Goal: Use online tool/utility: Utilize a website feature to perform a specific function

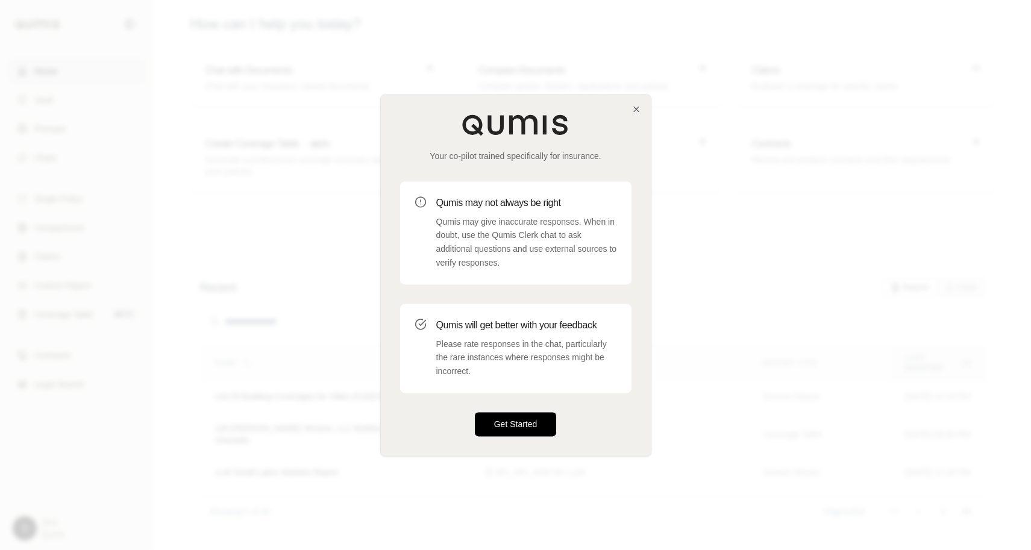
click at [528, 422] on button "Get Started" at bounding box center [516, 424] width 82 height 24
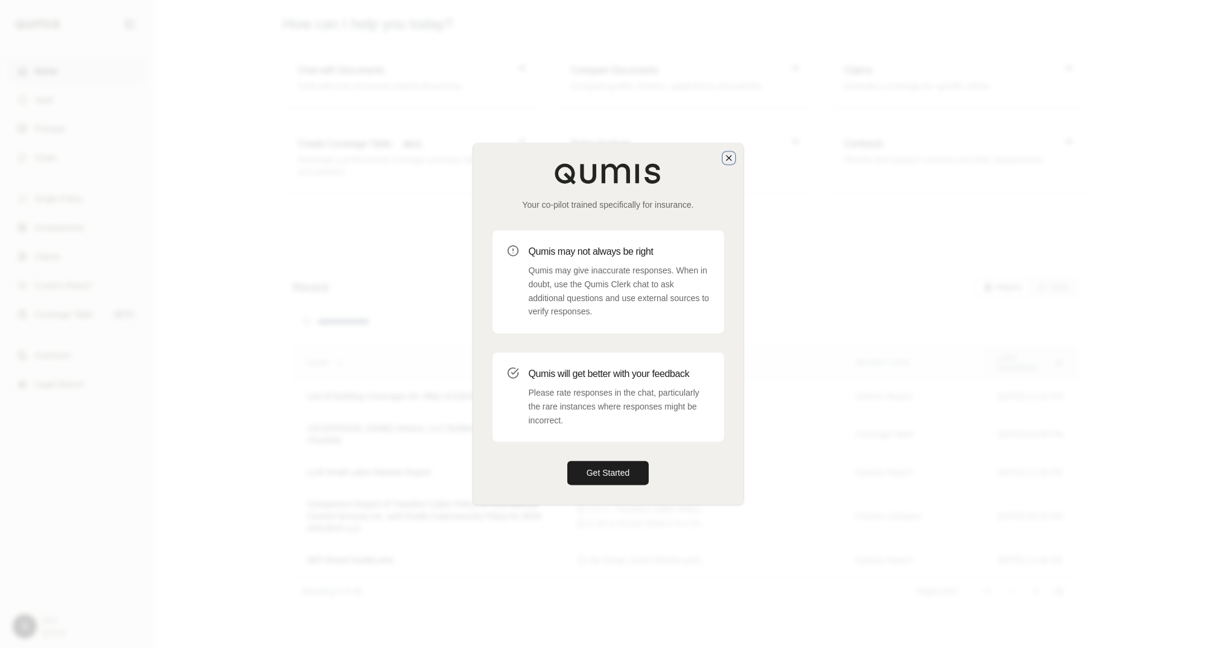
click at [730, 157] on icon "button" at bounding box center [729, 158] width 10 height 10
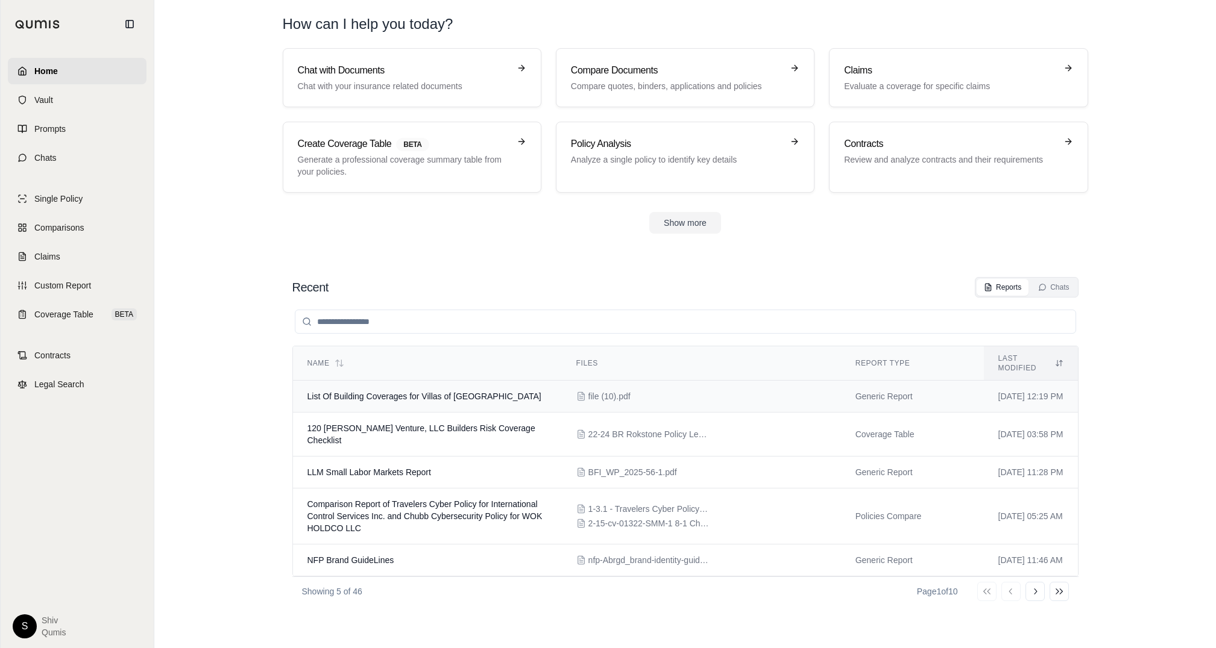
click at [406, 392] on span "List Of Building Coverages for Villas of River Park" at bounding box center [424, 397] width 234 height 10
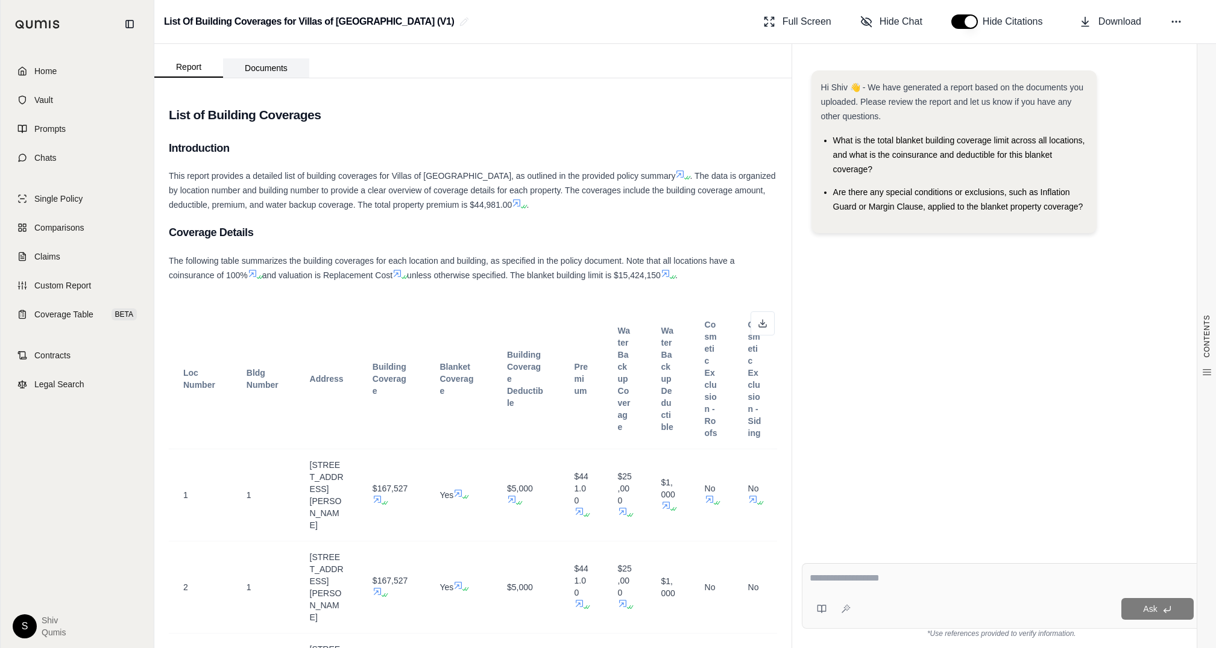
click at [274, 72] on button "Documents" at bounding box center [266, 67] width 86 height 19
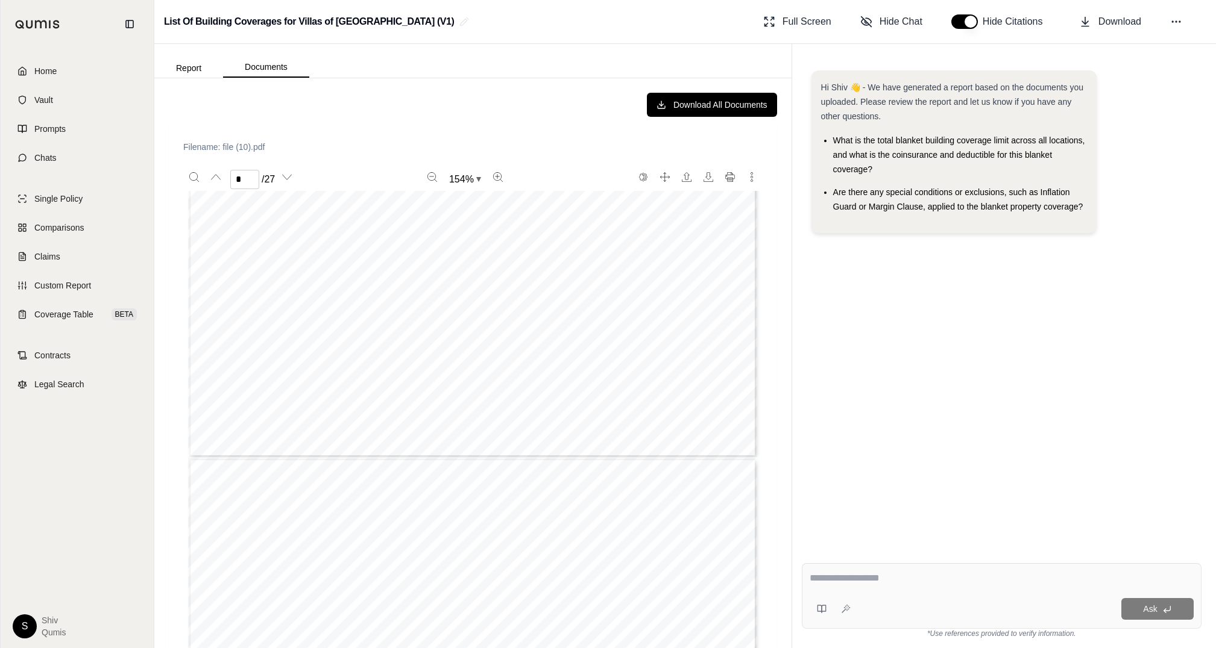
type input "*"
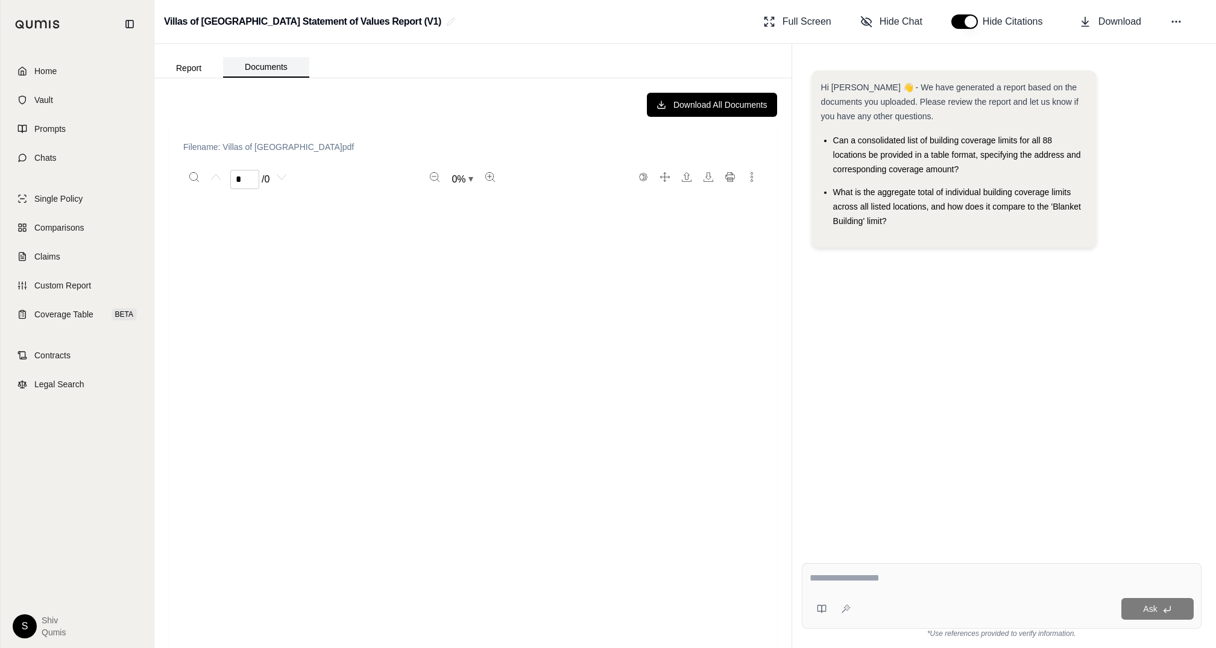
click at [283, 72] on button "Documents" at bounding box center [266, 67] width 86 height 20
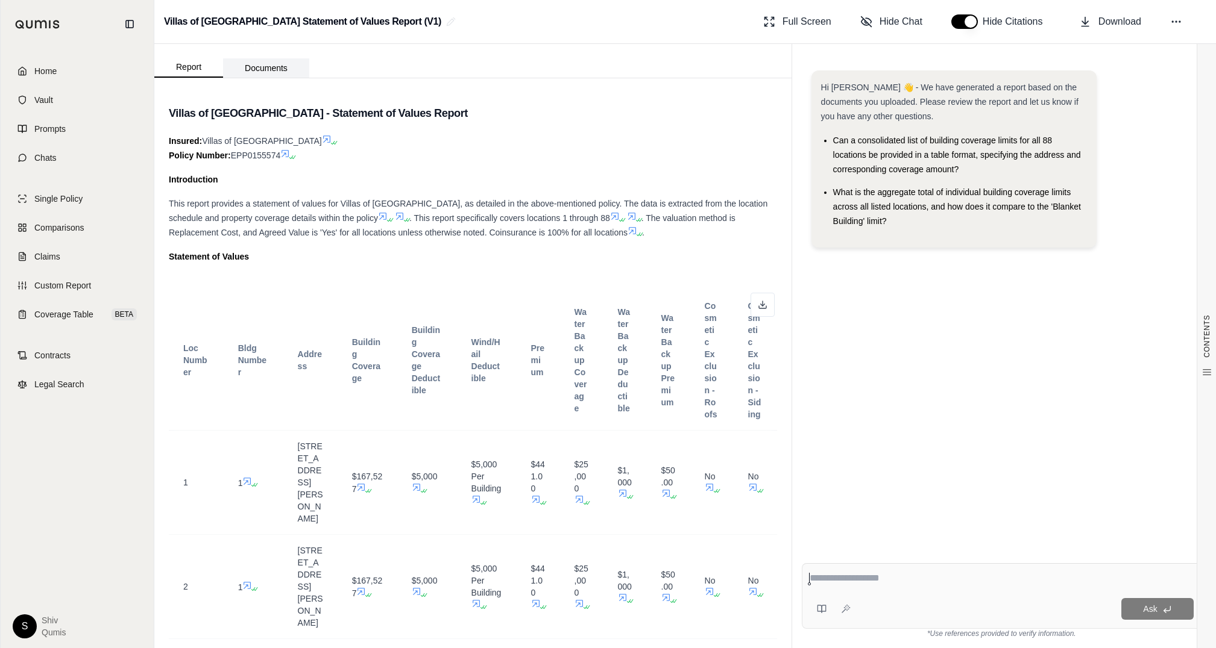
click at [269, 75] on button "Documents" at bounding box center [266, 67] width 86 height 19
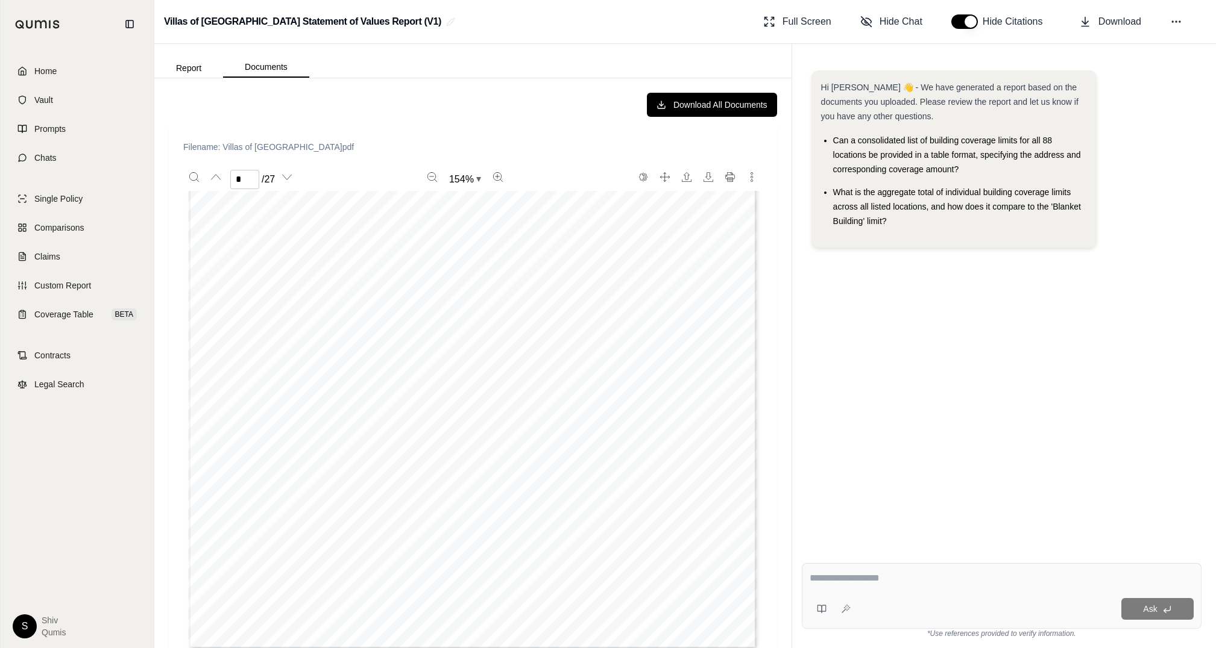
type input "*"
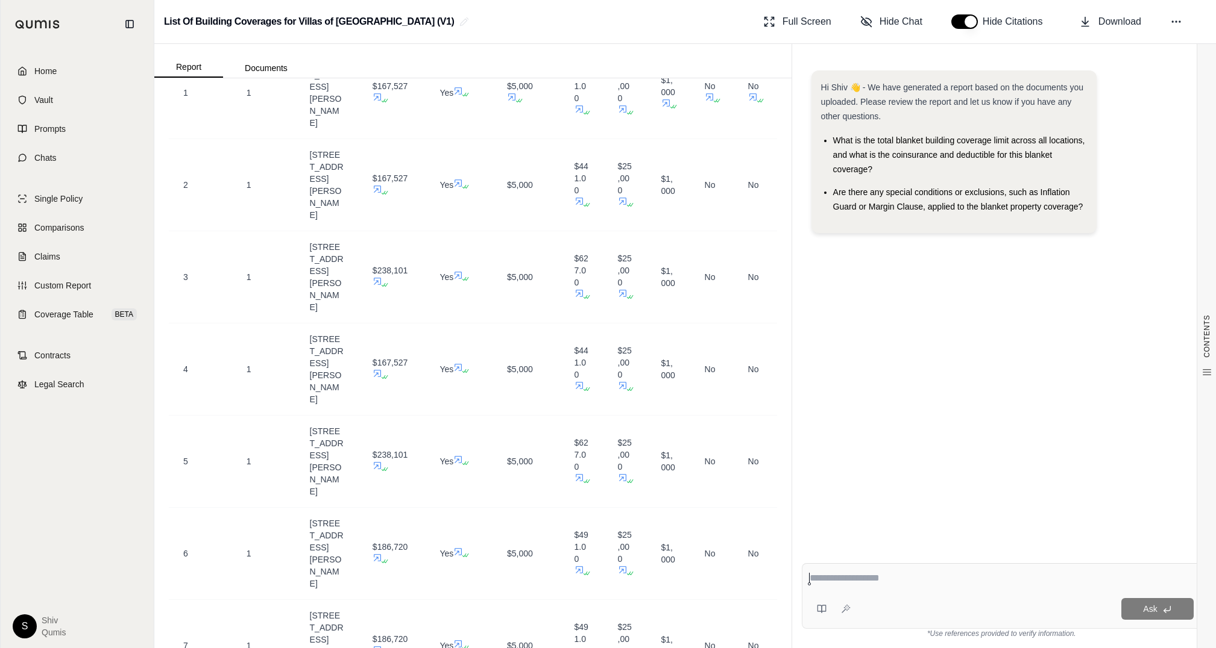
scroll to position [431, 0]
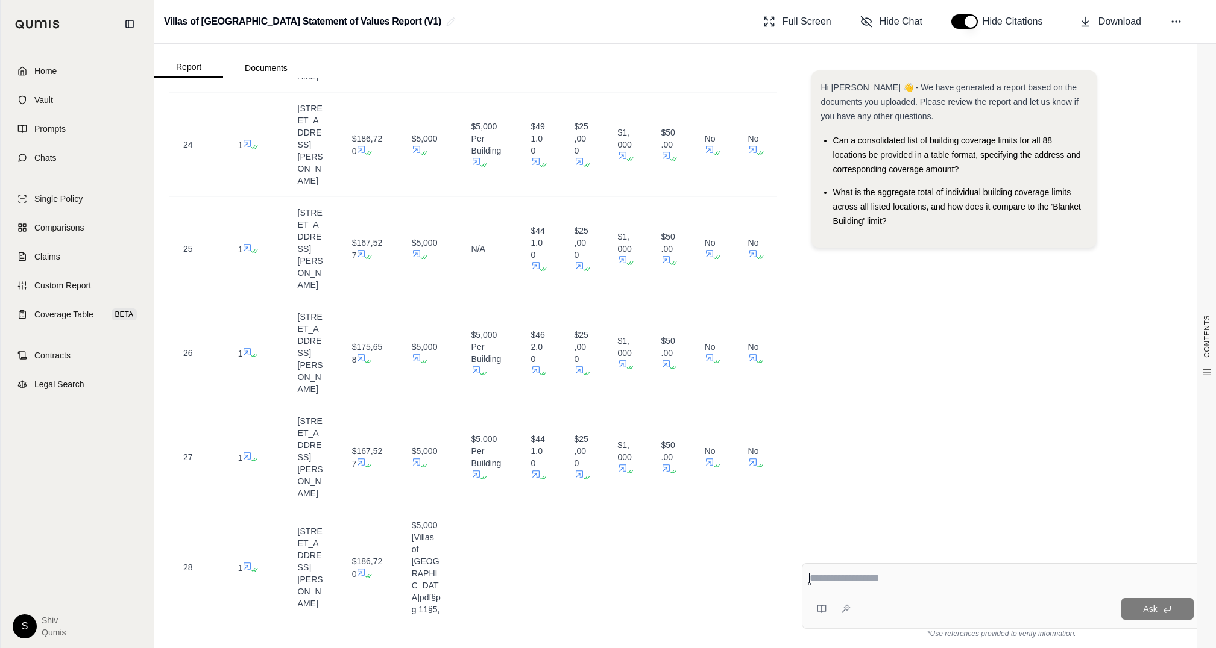
scroll to position [3399, 0]
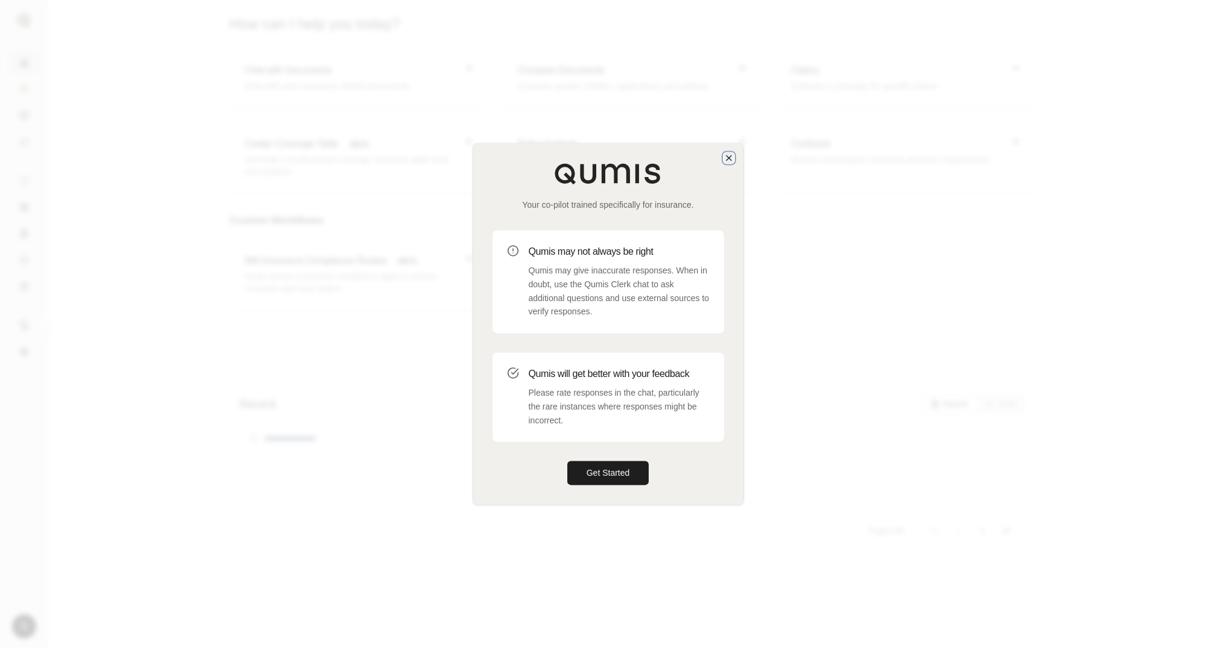
click at [726, 157] on icon "button" at bounding box center [729, 158] width 10 height 10
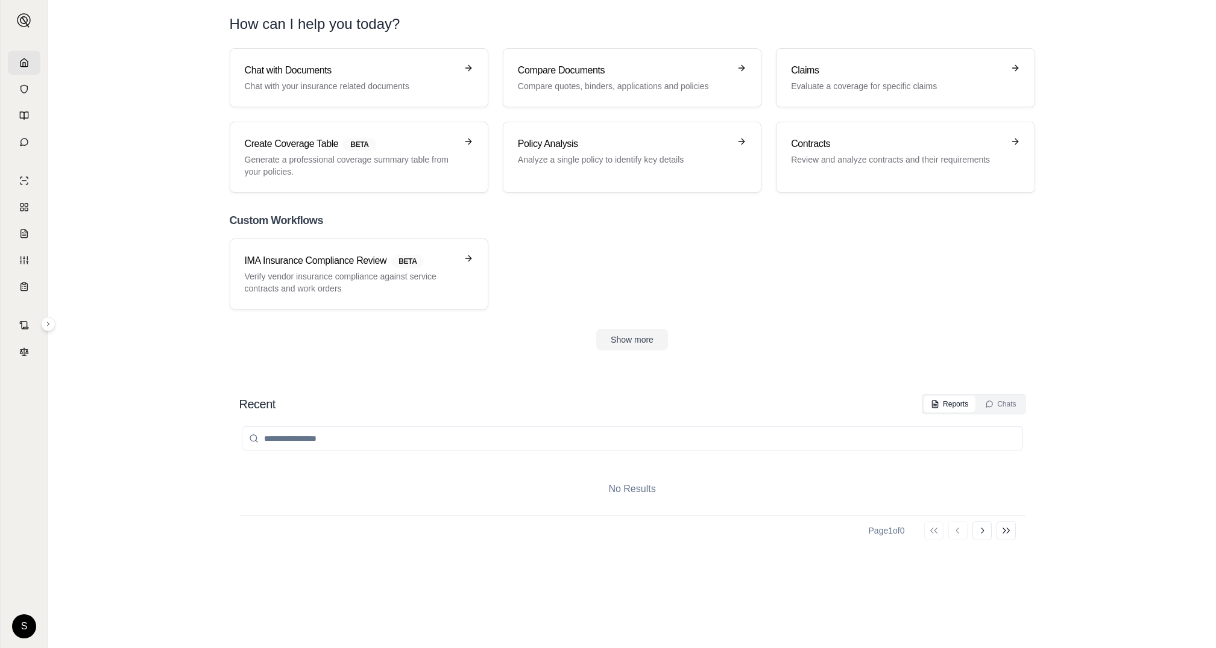
click at [278, 315] on div "Chat with Documents Chat with your insurance related documents Compare Document…" at bounding box center [632, 199] width 844 height 303
click at [284, 277] on p "Verify vendor insurance compliance against service contracts and work orders" at bounding box center [351, 283] width 212 height 24
